Goal: Task Accomplishment & Management: Manage account settings

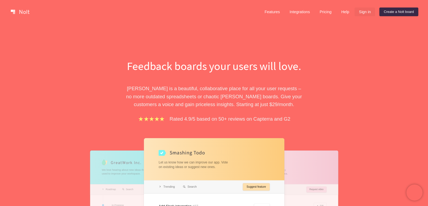
click at [361, 9] on link "Sign in" at bounding box center [364, 12] width 21 height 9
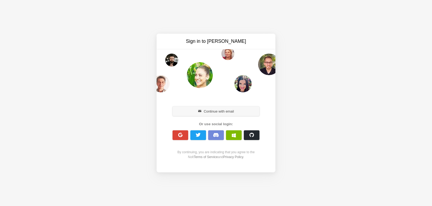
click at [211, 112] on button "Continue with email" at bounding box center [215, 112] width 87 height 10
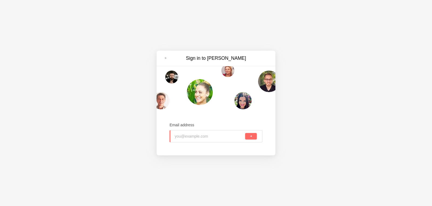
click at [184, 5] on body "Sorry, we don't support your browser. Install a modern browser Sign in to [PERS…" at bounding box center [216, 2] width 432 height 5
click at [182, 140] on input "email" at bounding box center [192, 137] width 35 height 12
click at [209, 138] on div at bounding box center [226, 137] width 35 height 12
click at [193, 138] on input "email" at bounding box center [192, 137] width 35 height 12
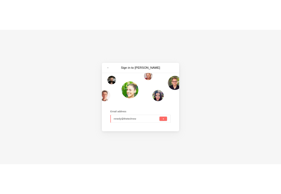
scroll to position [0, 9]
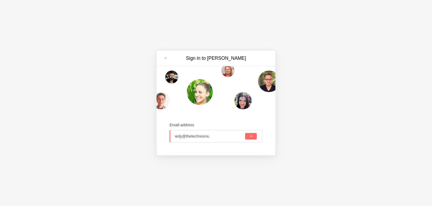
click at [236, 159] on div "Sign in to [PERSON_NAME] Email address rkennedy@thetechresrou" at bounding box center [216, 103] width 432 height 206
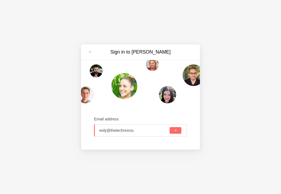
type input "rkennedy@thetechresrou"
click at [142, 132] on div at bounding box center [151, 130] width 35 height 12
click at [146, 131] on div at bounding box center [150, 130] width 35 height 12
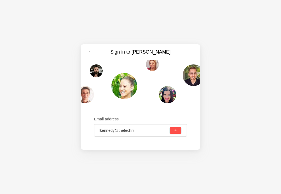
click at [176, 133] on button "submit" at bounding box center [176, 130] width 12 height 6
click at [153, 131] on div at bounding box center [150, 130] width 35 height 12
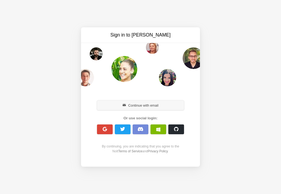
click at [132, 104] on button "Continue with email" at bounding box center [140, 105] width 87 height 10
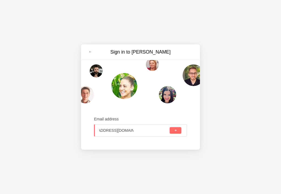
scroll to position [0, 19]
type input "rkennedy@theechresource.com"
click at [170, 127] on button "submit" at bounding box center [176, 130] width 12 height 6
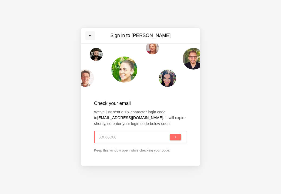
click at [89, 37] on span at bounding box center [90, 35] width 3 height 3
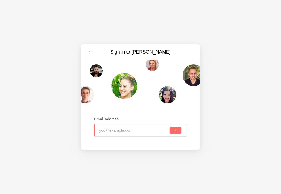
click at [134, 130] on div at bounding box center [151, 130] width 35 height 12
click at [143, 109] on div "Email address" at bounding box center [140, 127] width 93 height 36
click at [107, 130] on input "email" at bounding box center [116, 130] width 35 height 12
type input "rkennedy@thetechresource.com"
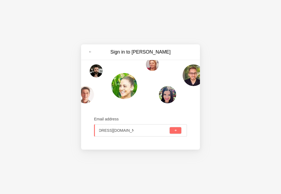
drag, startPoint x: 127, startPoint y: 129, endPoint x: 241, endPoint y: 154, distance: 116.9
click at [241, 154] on div "Sign in to Nolt Email address rkennedy@thetechresource.com" at bounding box center [140, 97] width 281 height 194
click at [175, 130] on span "submit" at bounding box center [175, 130] width 3 height 3
